Goal: Task Accomplishment & Management: Manage account settings

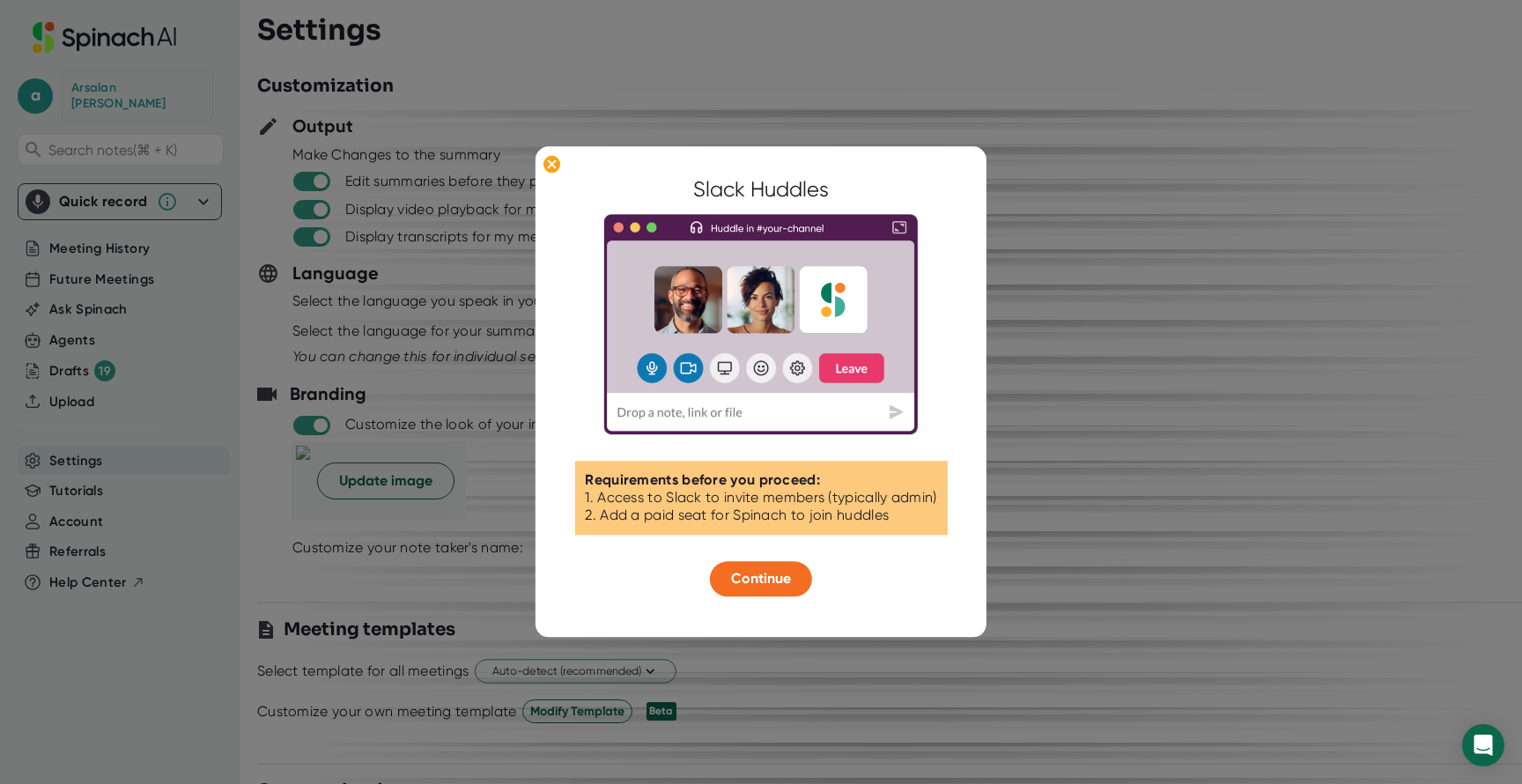
scroll to position [2057, 0]
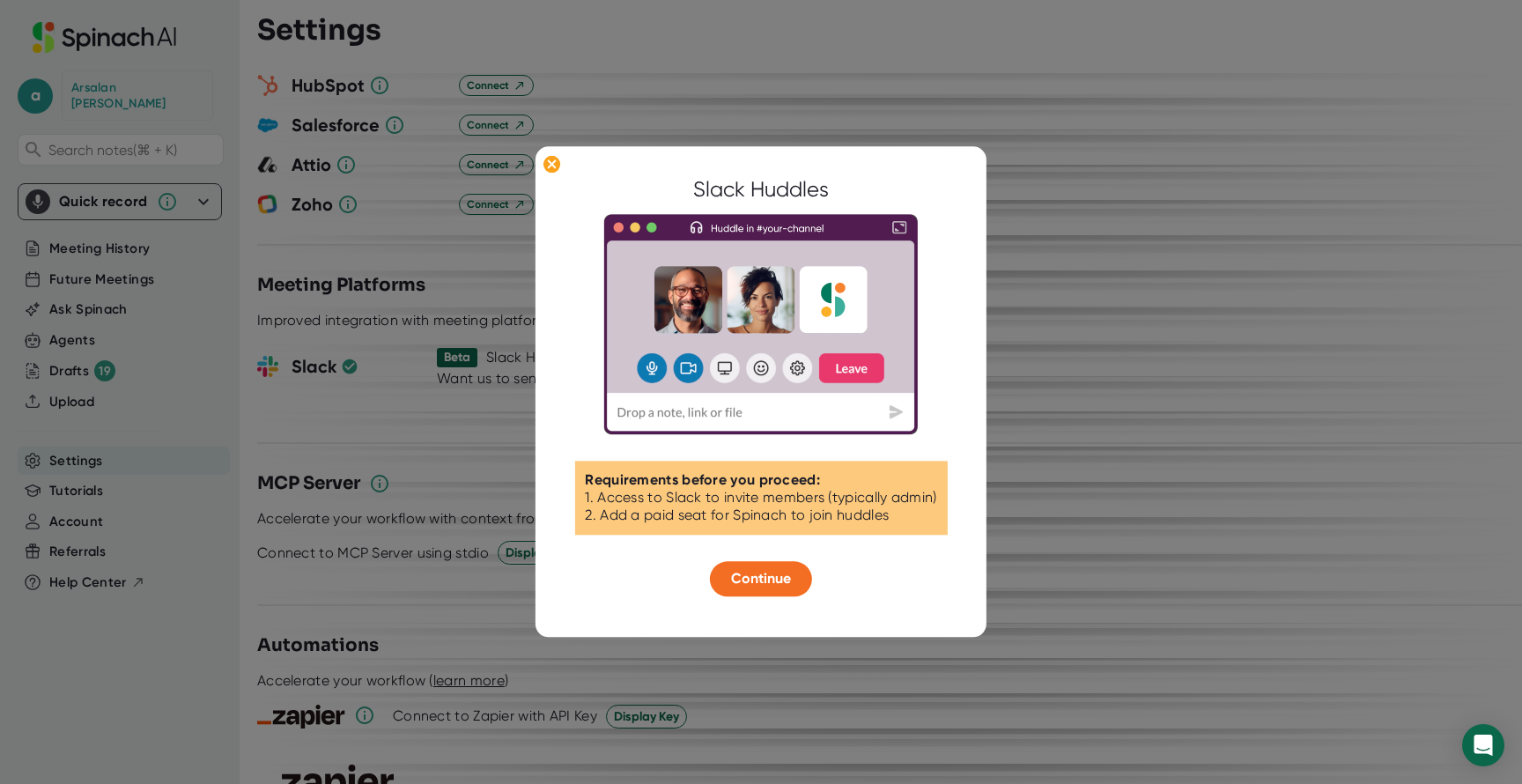
click at [496, 232] on div at bounding box center [761, 392] width 1522 height 784
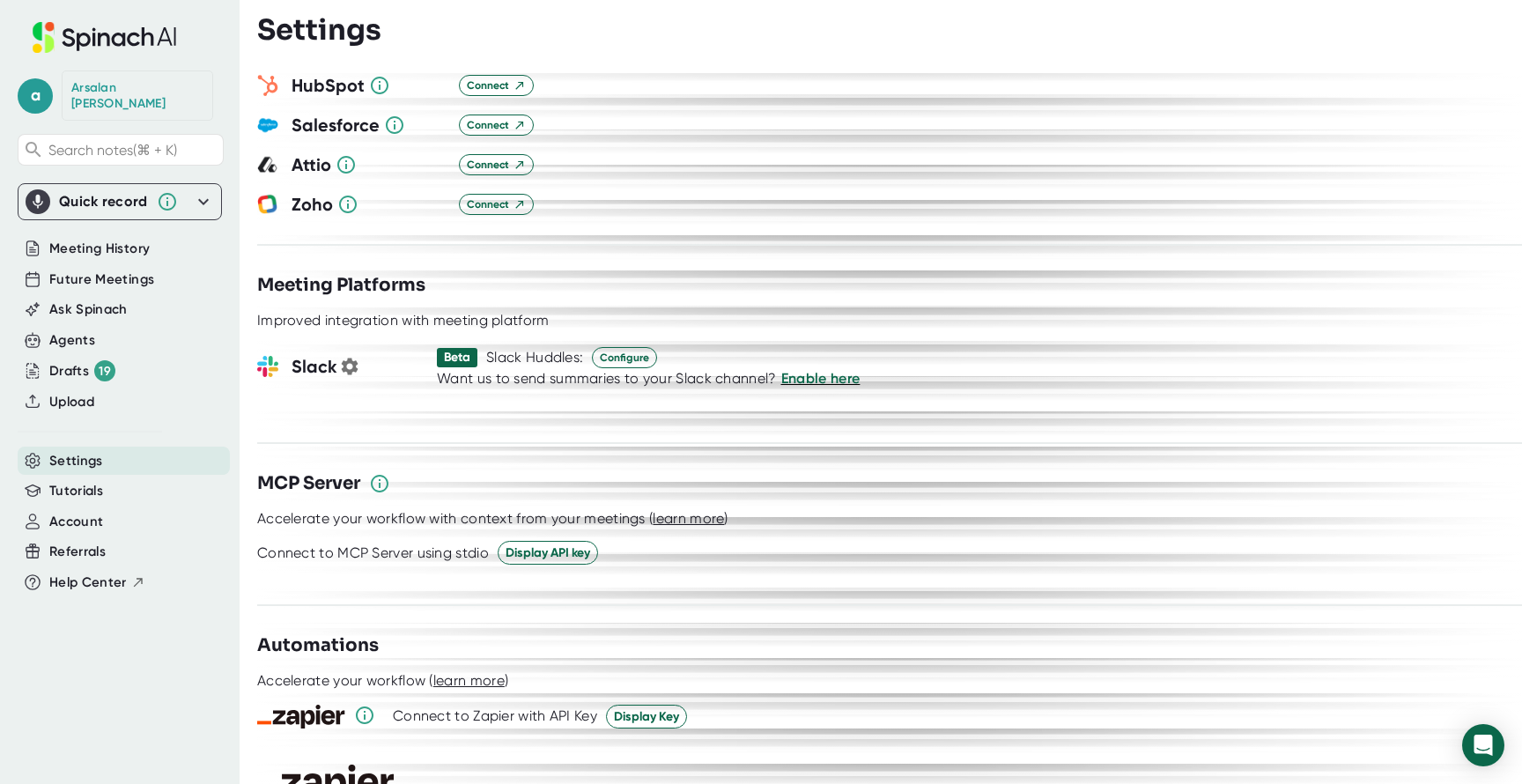
click at [319, 353] on h3 "Slack" at bounding box center [357, 367] width 132 height 27
click at [360, 353] on button "button" at bounding box center [350, 367] width 27 height 27
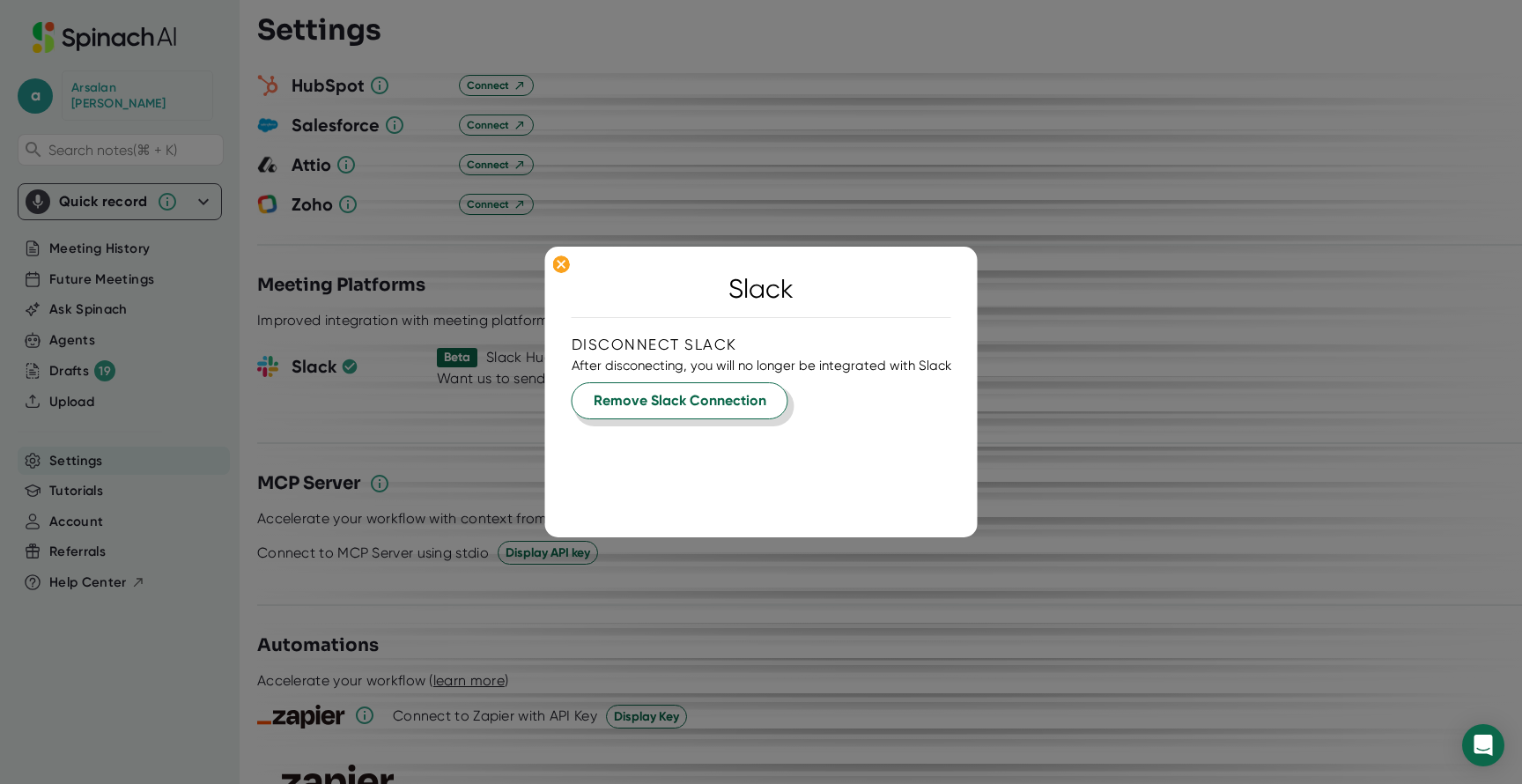
click at [709, 392] on span "Remove Slack Connection" at bounding box center [680, 400] width 173 height 21
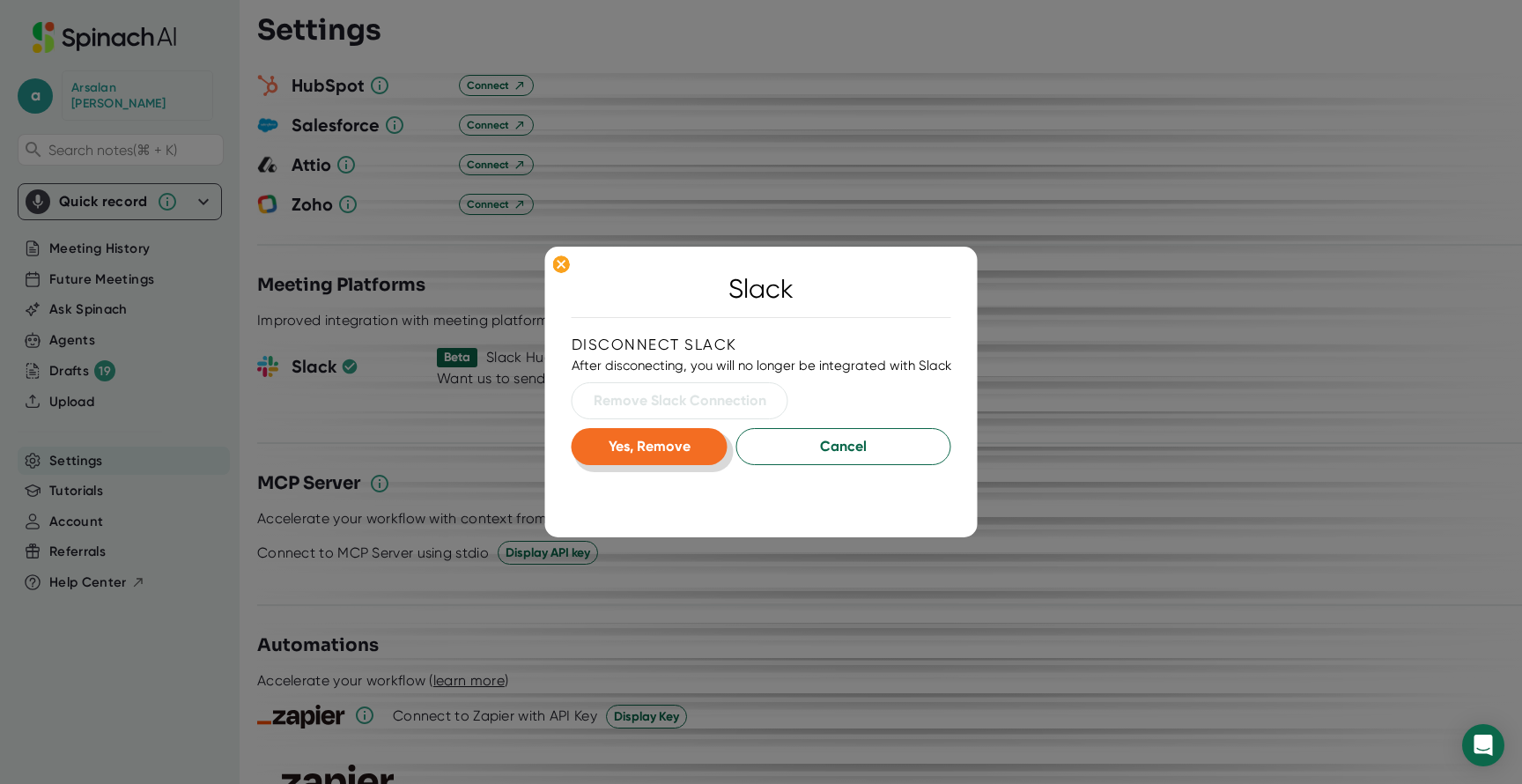
click at [658, 455] on button "Yes, Remove" at bounding box center [649, 447] width 156 height 37
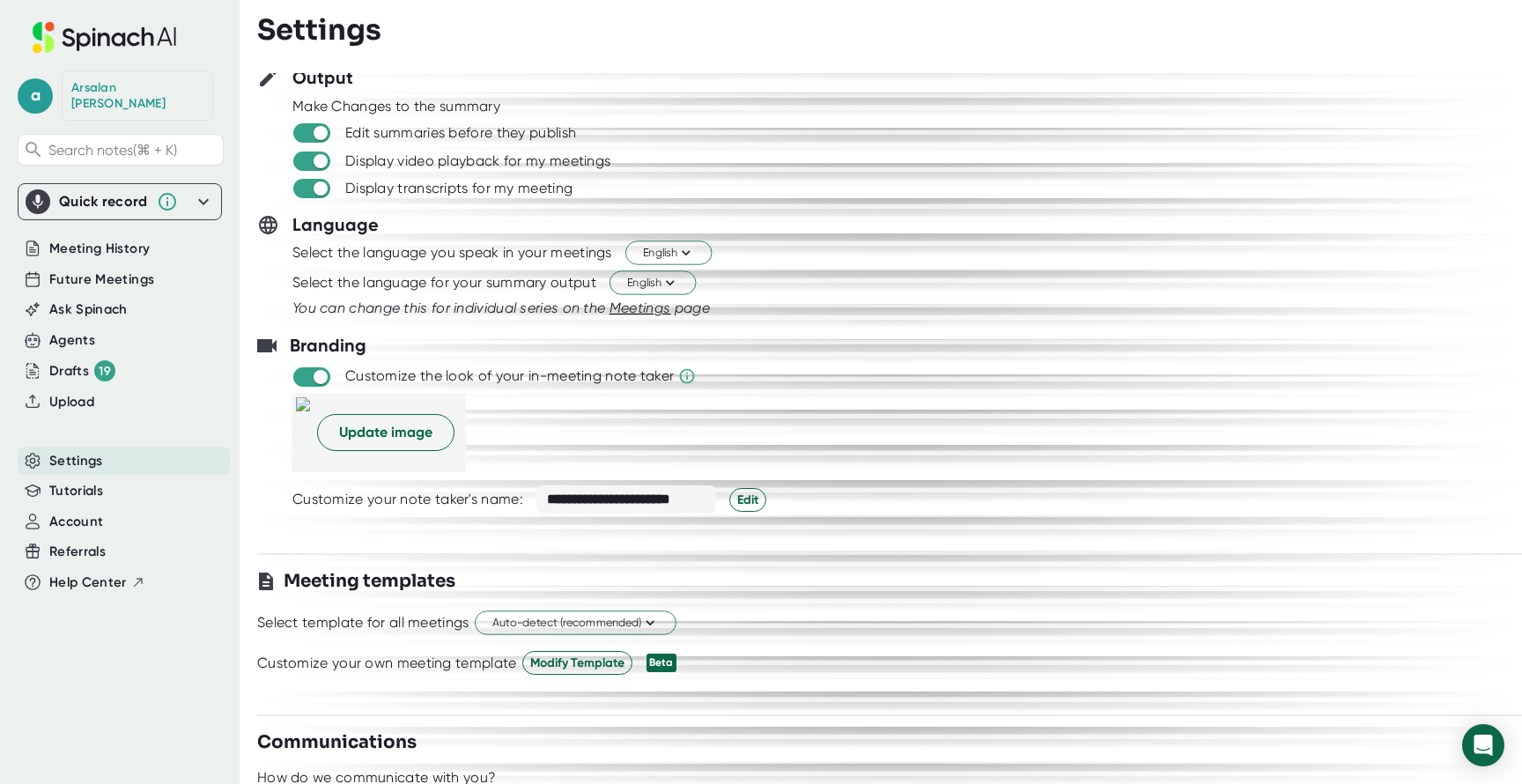
scroll to position [0, 0]
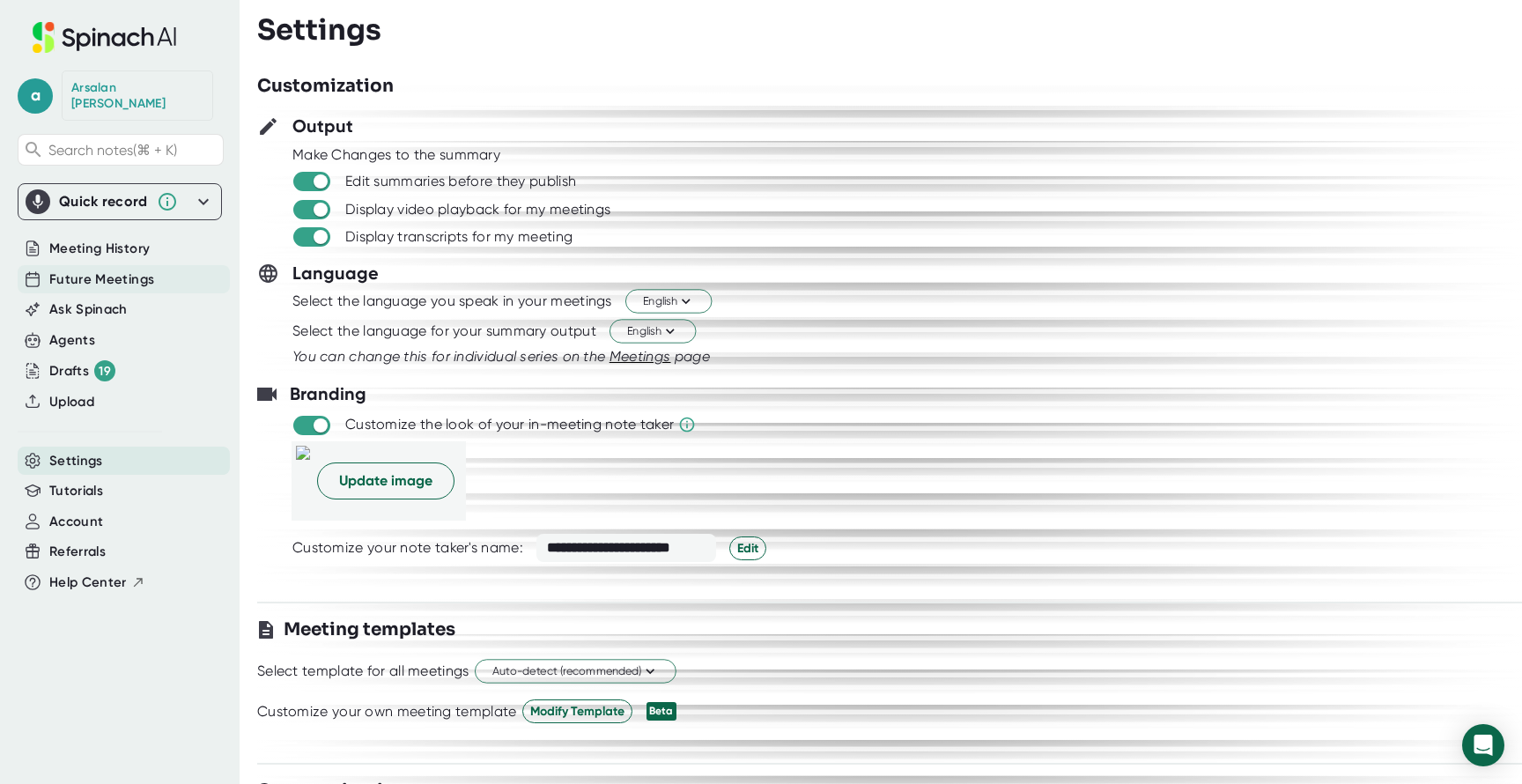
click at [158, 267] on div "Future Meetings" at bounding box center [124, 279] width 212 height 29
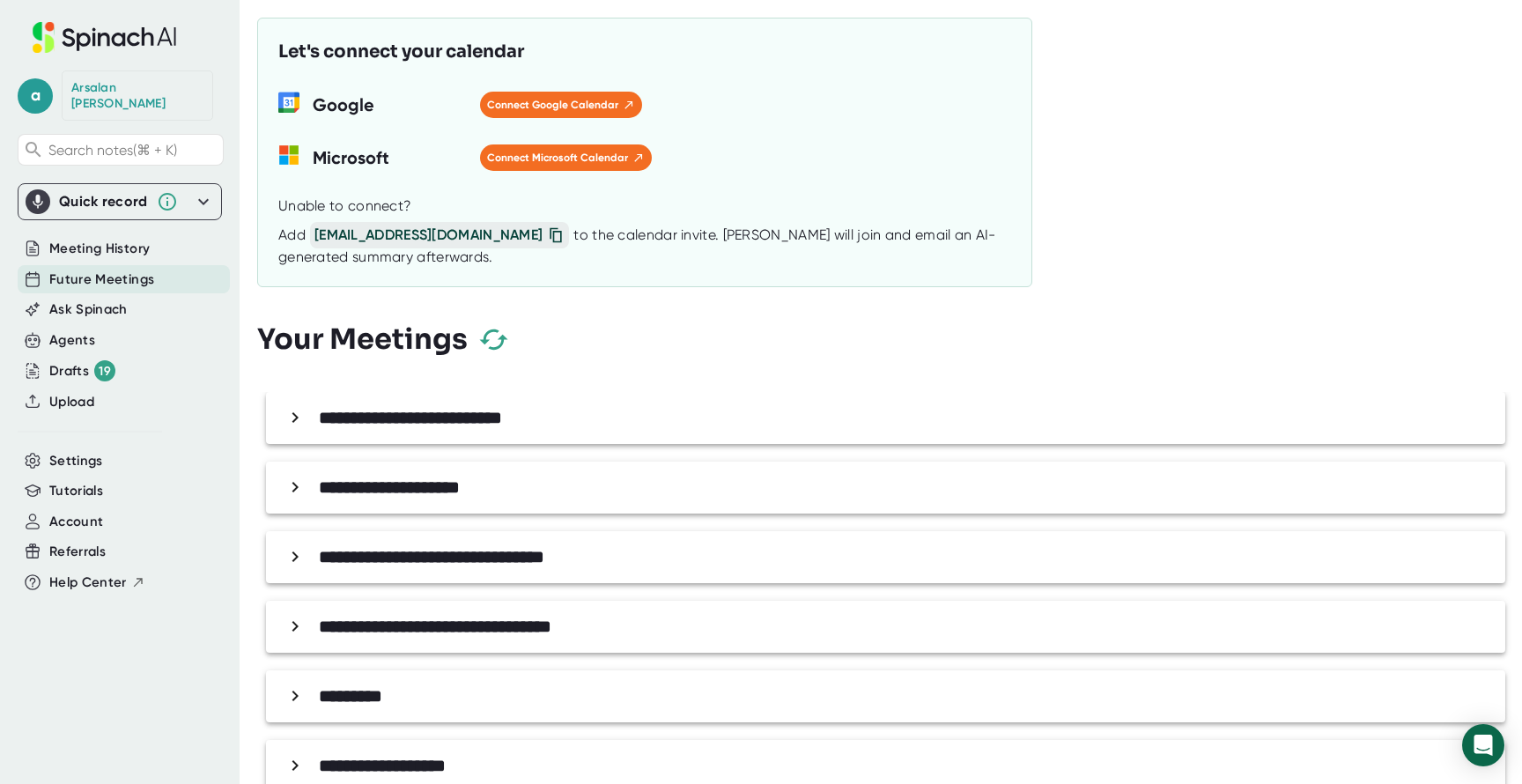
click at [418, 464] on div "**********" at bounding box center [886, 487] width 1239 height 52
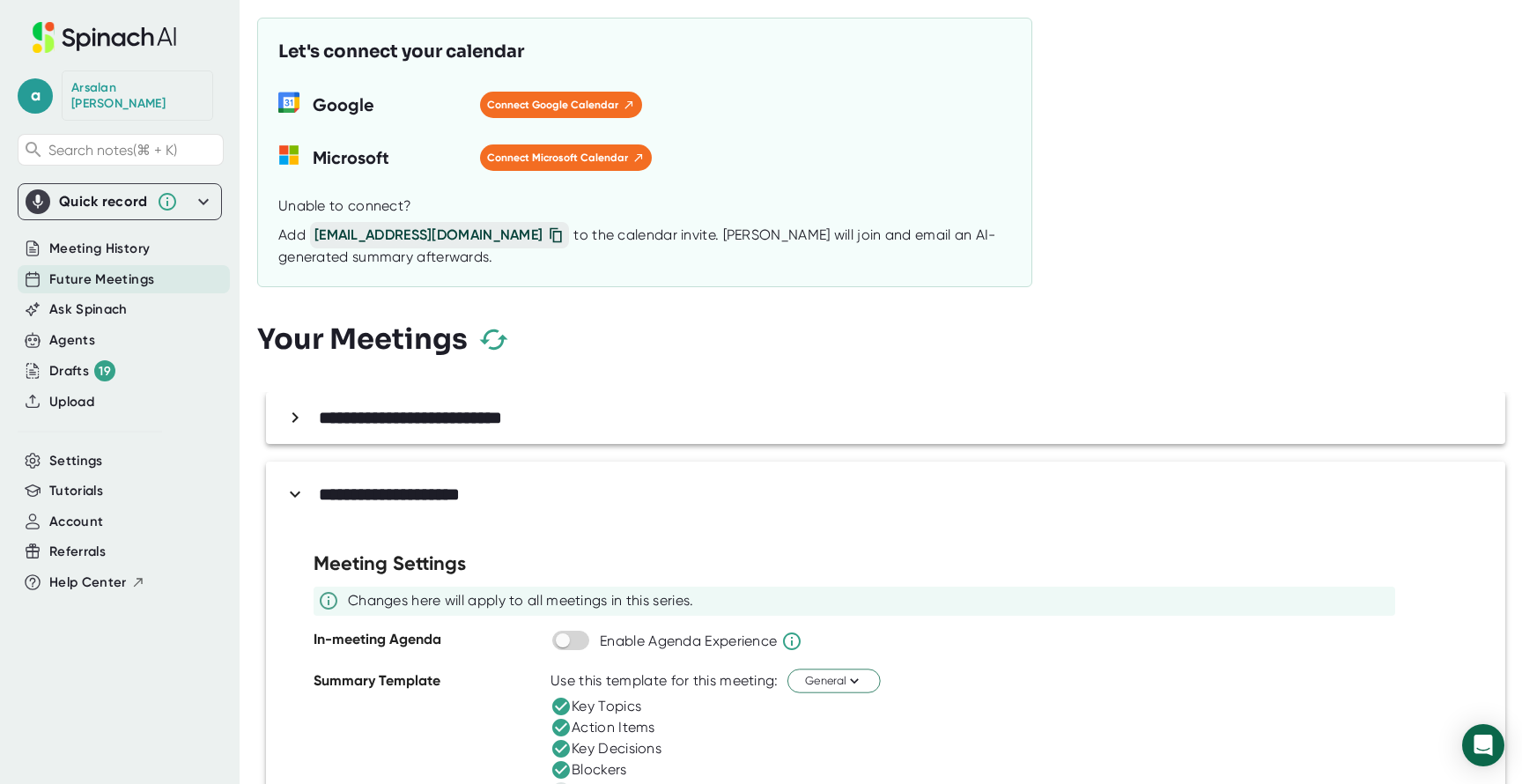
click at [397, 480] on div "**********" at bounding box center [890, 494] width 1219 height 31
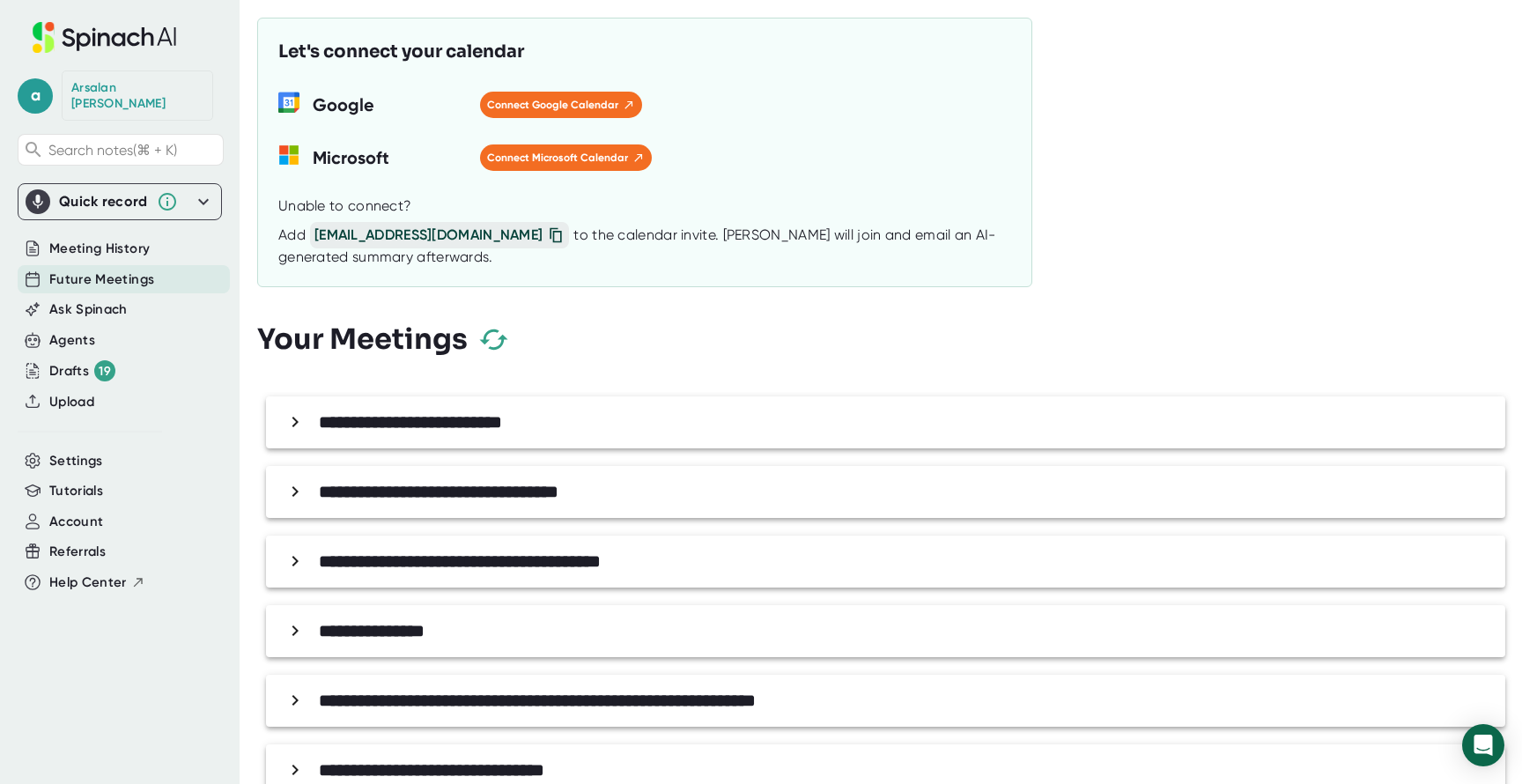
scroll to position [954, 0]
